Goal: Transaction & Acquisition: Purchase product/service

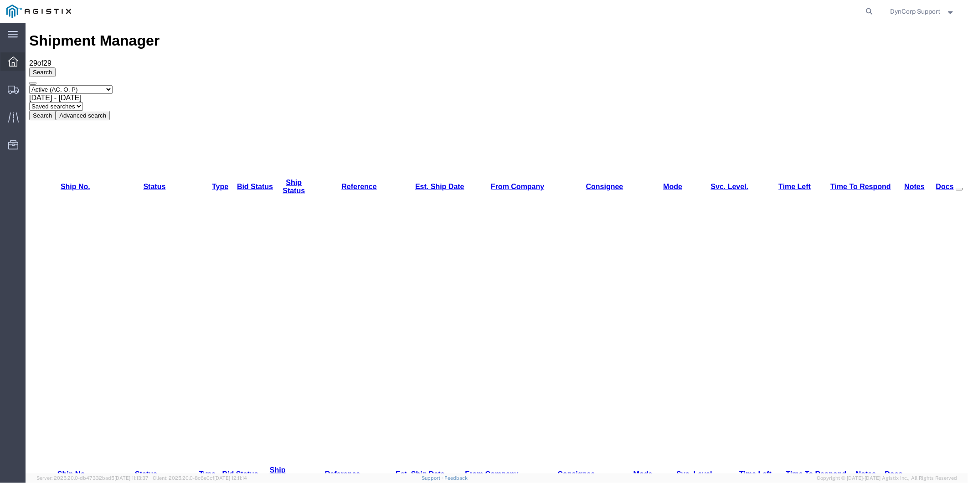
click at [17, 61] on icon at bounding box center [13, 62] width 10 height 10
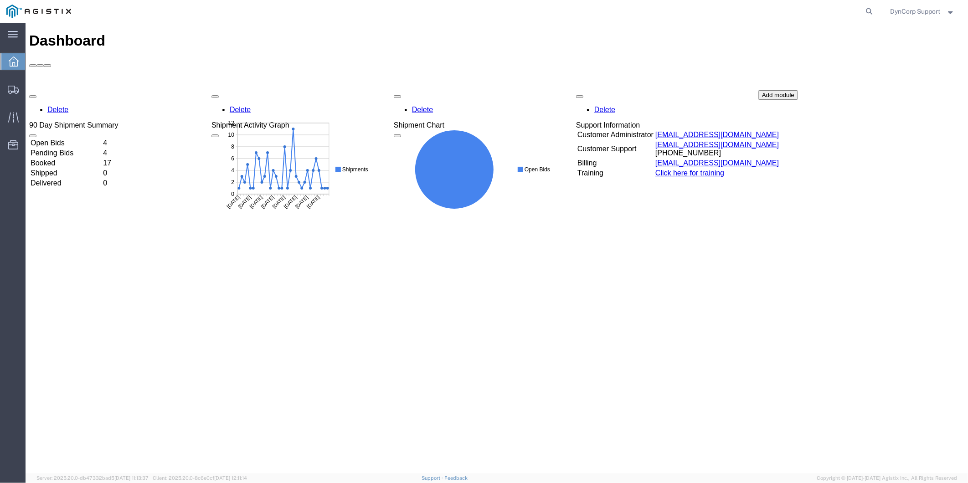
click at [70, 138] on td "Open Bids" at bounding box center [66, 142] width 72 height 9
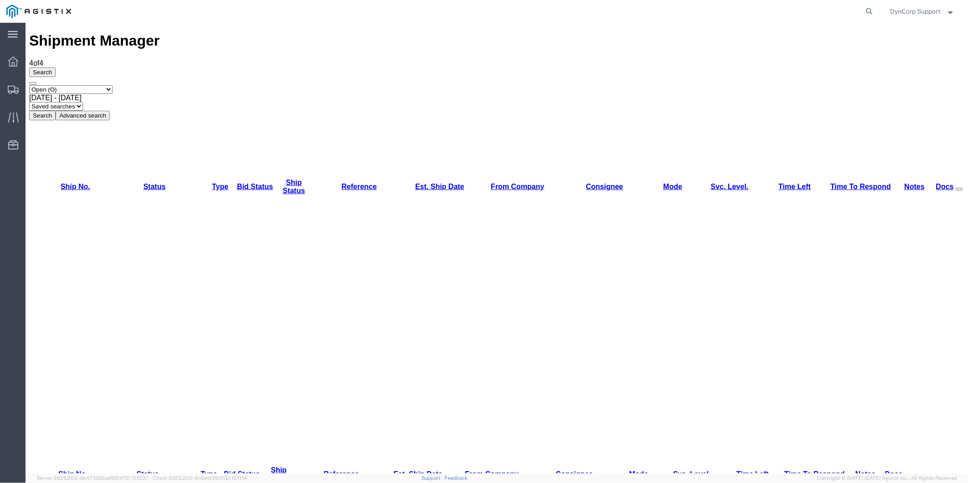
click at [792, 6] on span "DynCorp Support" at bounding box center [916, 11] width 50 height 10
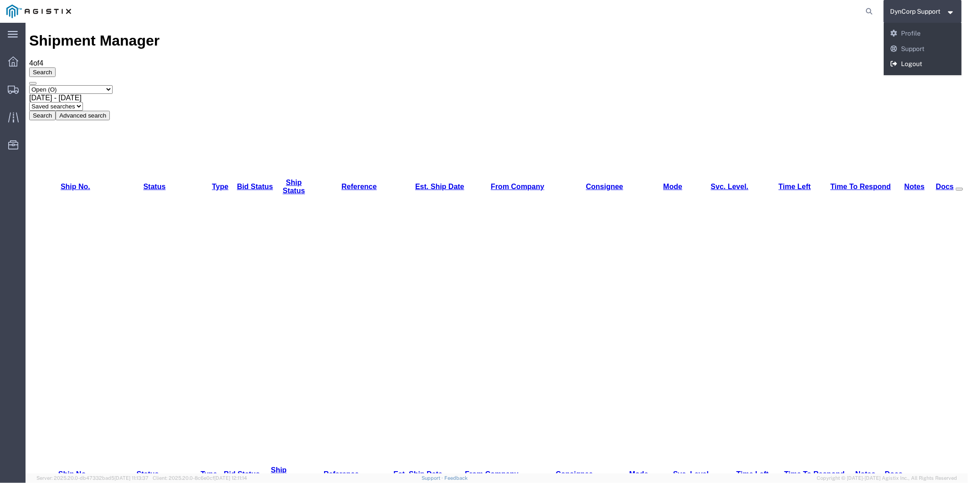
click at [792, 64] on link "Logout" at bounding box center [923, 64] width 78 height 15
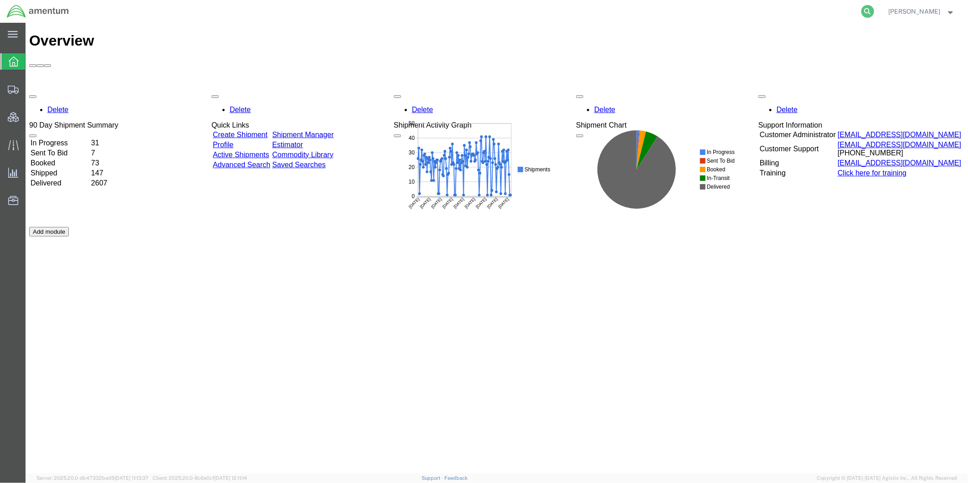
click at [874, 11] on icon at bounding box center [868, 11] width 13 height 13
click at [790, 4] on input "search" at bounding box center [722, 11] width 277 height 22
click at [783, 11] on input "search" at bounding box center [722, 11] width 277 height 22
paste input "56985728"
type input "56985728"
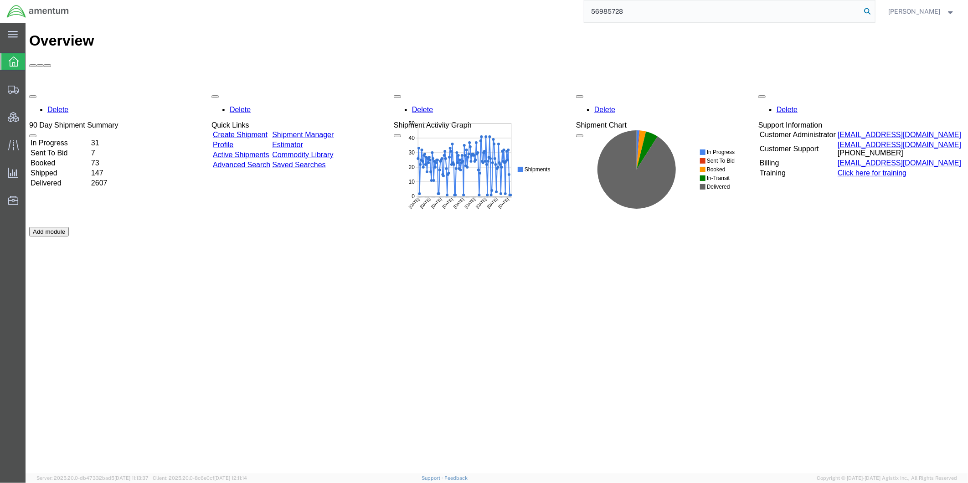
click at [874, 11] on icon at bounding box center [868, 11] width 13 height 13
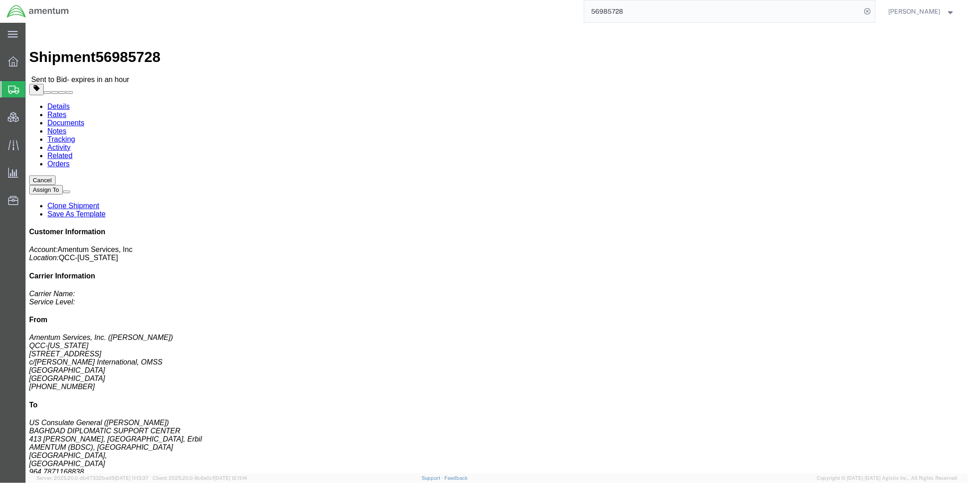
click link "Rates"
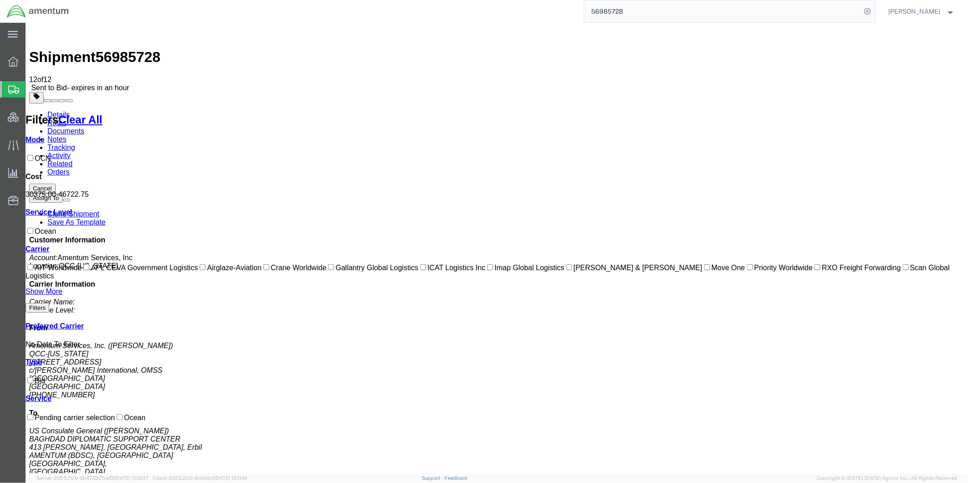
click at [62, 110] on link "Details" at bounding box center [58, 114] width 22 height 8
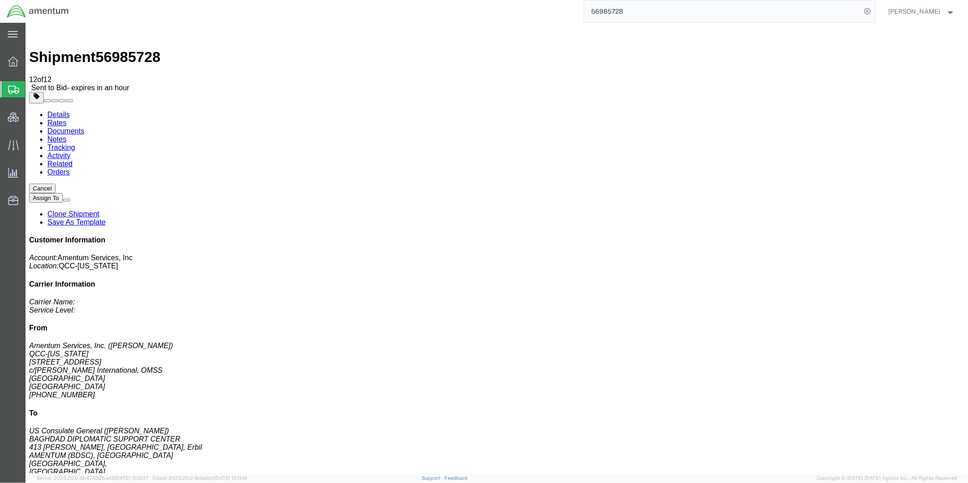
click link "Notes"
click at [66, 119] on link "Rates" at bounding box center [56, 123] width 19 height 8
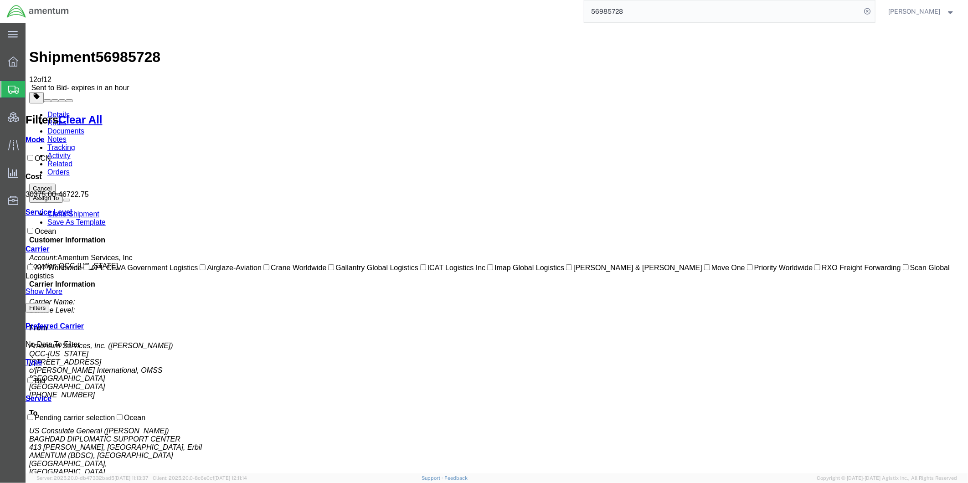
click at [911, 13] on span "[PERSON_NAME]" at bounding box center [915, 11] width 52 height 10
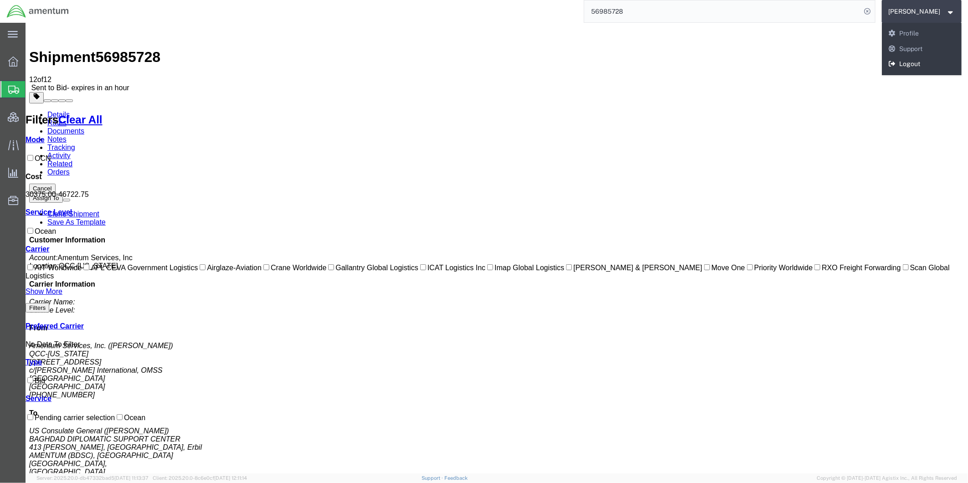
click at [918, 63] on link "Logout" at bounding box center [922, 64] width 80 height 15
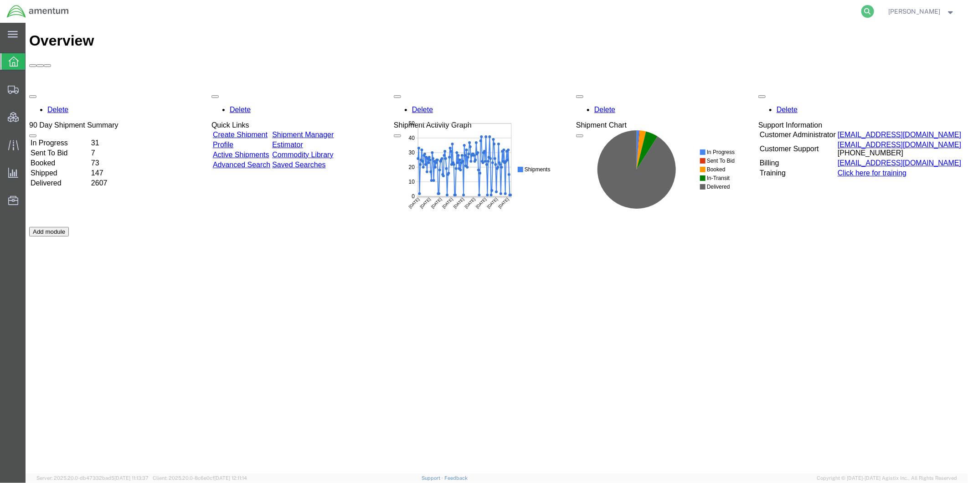
click at [874, 10] on icon at bounding box center [868, 11] width 13 height 13
click at [848, 14] on input "search" at bounding box center [722, 11] width 277 height 22
click at [757, 8] on input "search" at bounding box center [722, 11] width 277 height 22
click at [756, 8] on input "search" at bounding box center [722, 11] width 277 height 22
type input "56985728"
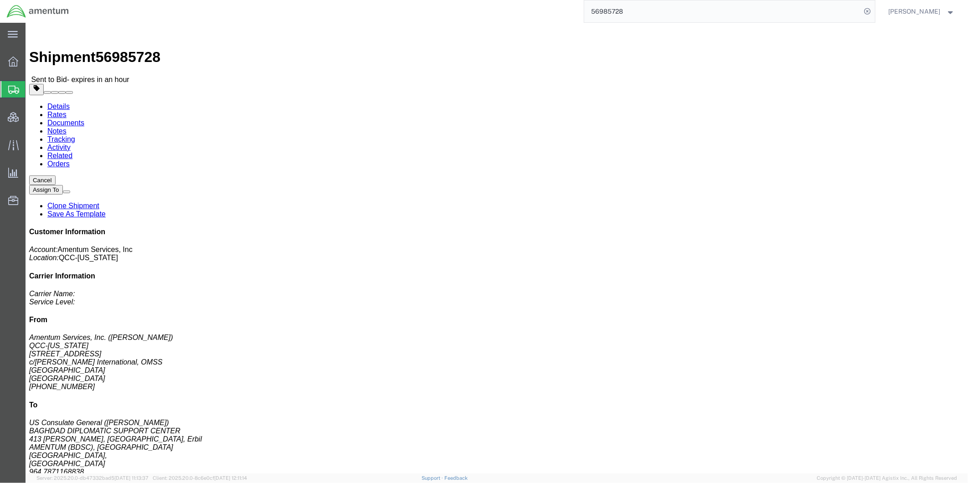
click link "Rates"
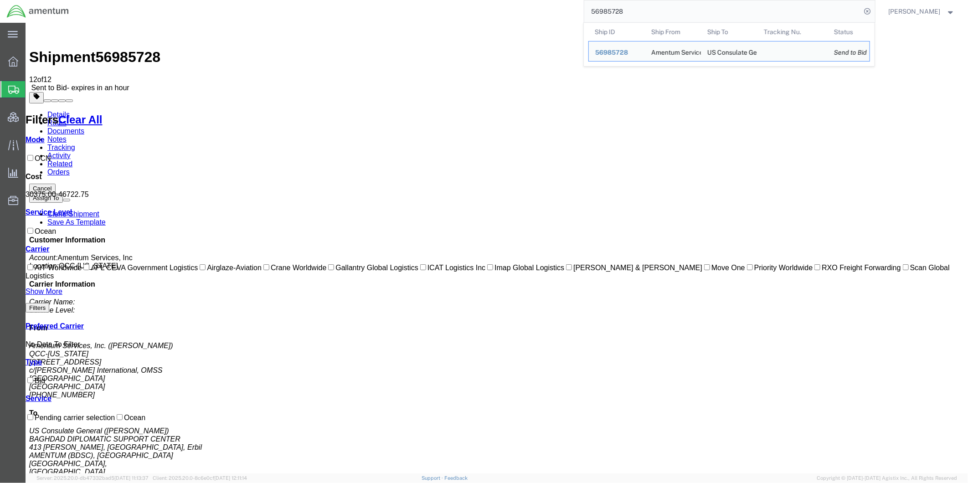
drag, startPoint x: 646, startPoint y: 15, endPoint x: 573, endPoint y: 9, distance: 72.8
click at [573, 9] on div "56985728 Ship ID Ship From Ship To Tracking Nu. Status Ship ID 56985728 Ship Fr…" at bounding box center [476, 11] width 800 height 23
click at [934, 7] on span "[PERSON_NAME]" at bounding box center [915, 11] width 52 height 10
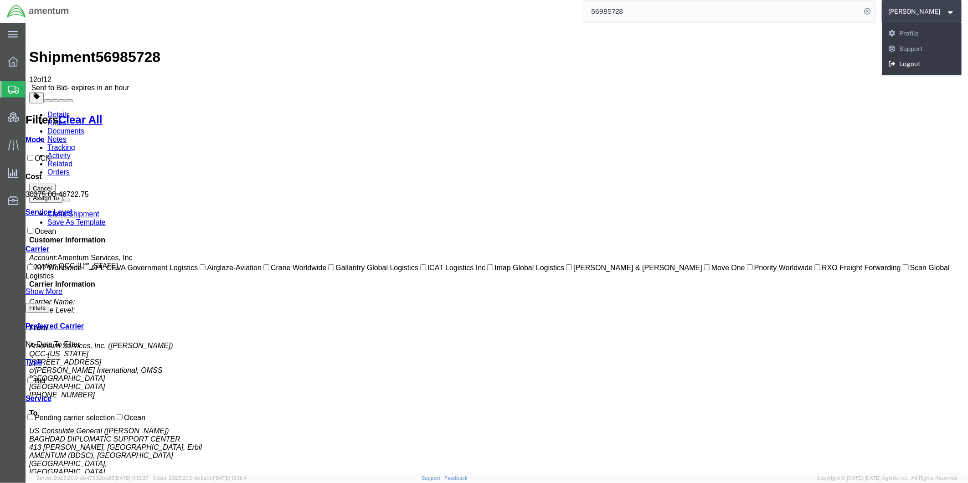
click at [913, 65] on link "Logout" at bounding box center [922, 64] width 80 height 15
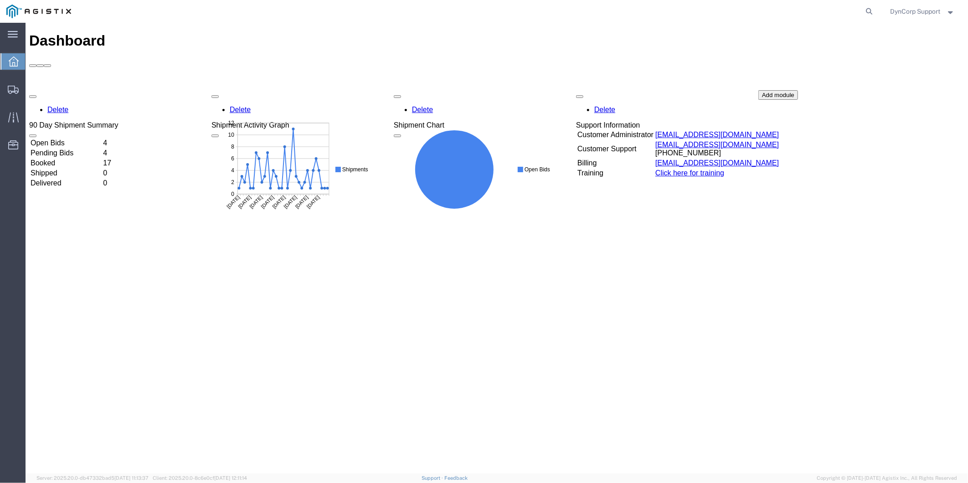
click at [59, 138] on td "Open Bids" at bounding box center [66, 142] width 72 height 9
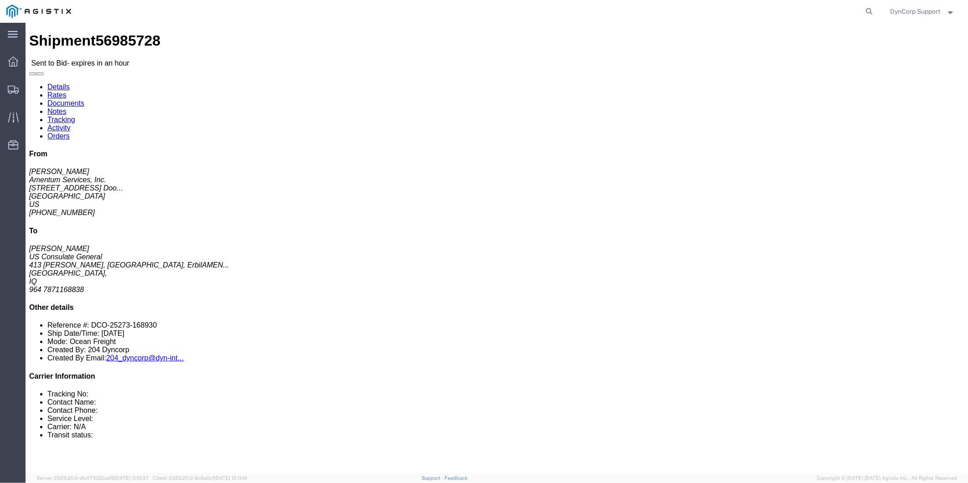
click link "Enter / Modify Bid"
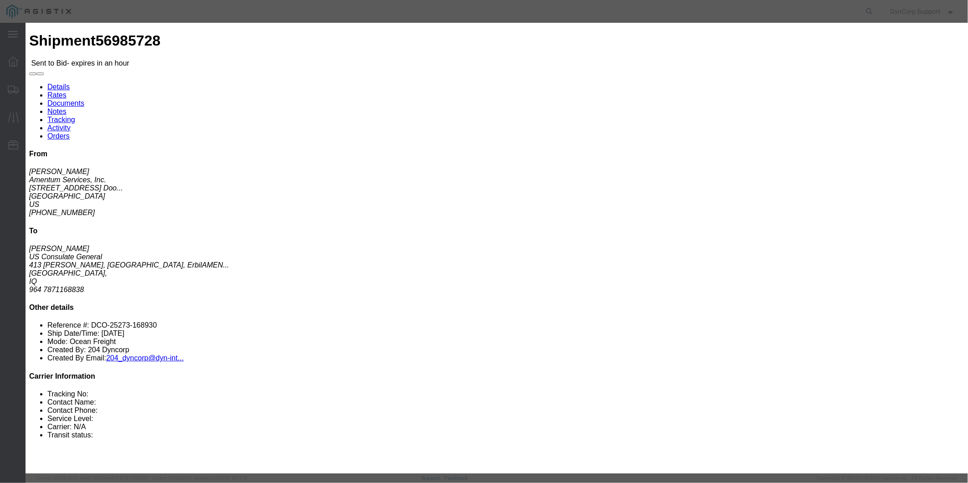
click select "Select Crane Worldwide Magno International"
select select "141"
click select "Select Crane Worldwide Magno International"
click select "Select 2 Day AM Service 2 Day PM 2 Day Service 3 - 5 Day 3 Day PM 3 Day Service…"
select select "1179"
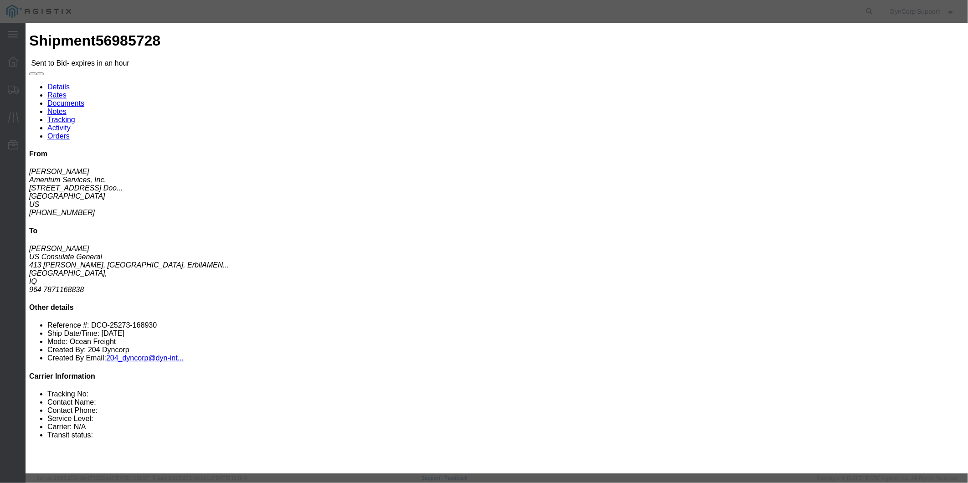
click select "Select 2 Day AM Service 2 Day PM 2 Day Service 3 - 5 Day 3 Day PM 3 Day Service…"
click input "text"
type input "56985728"
click input "number"
type input "29389.50"
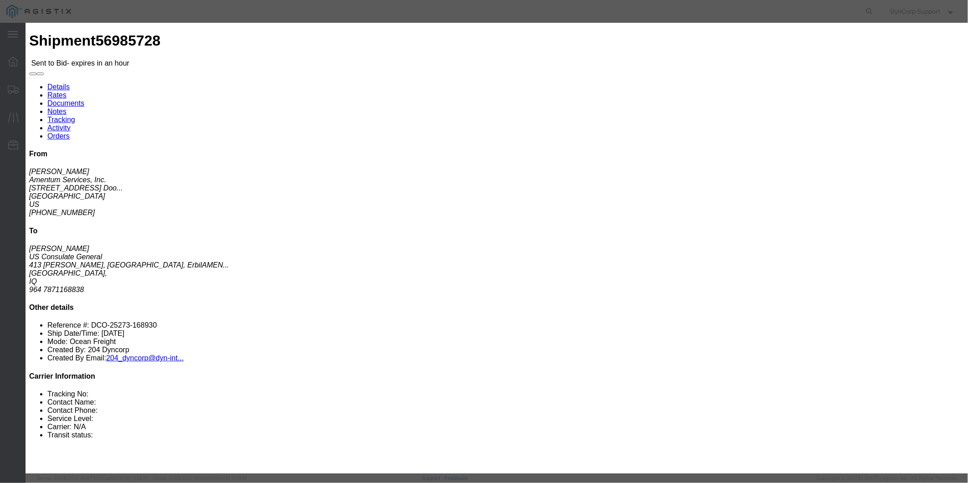
click textarea
type textarea "DTD P3 Service"
click div "Rates Confirmation Details Bid Information Vendor Select Crane Worldwide Magno …"
click button "Submit"
